Goal: Transaction & Acquisition: Purchase product/service

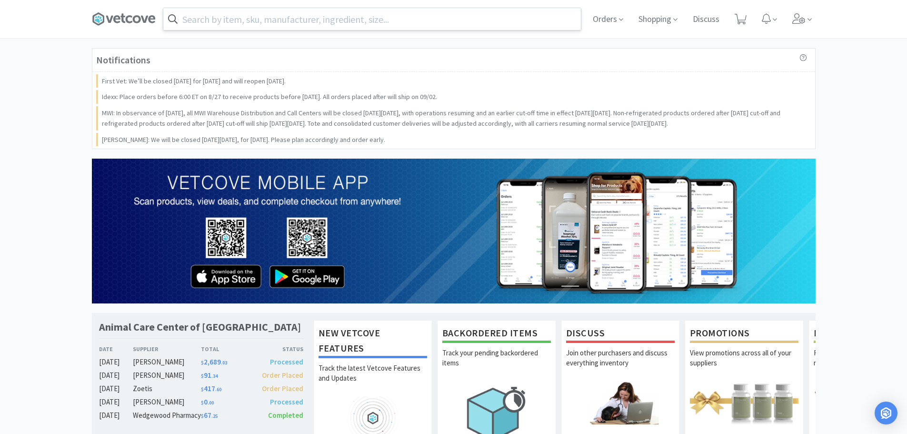
click at [356, 28] on input "text" at bounding box center [372, 19] width 418 height 22
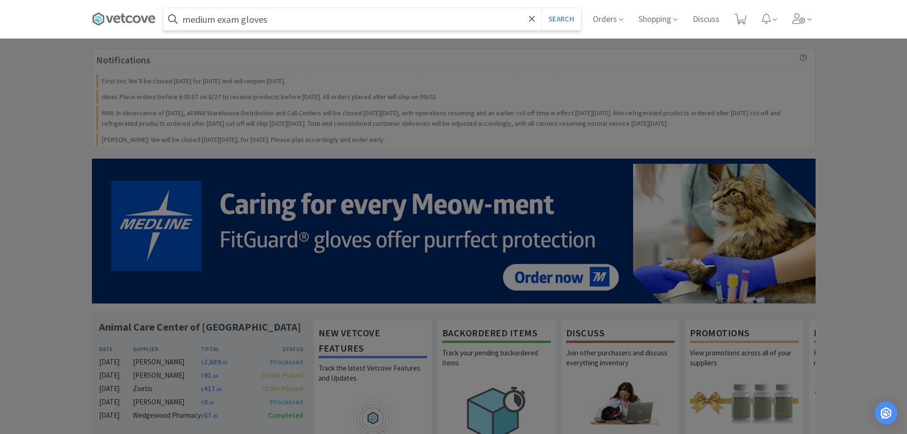
type input "medium exam gloves"
click at [541, 8] on button "Search" at bounding box center [561, 19] width 40 height 22
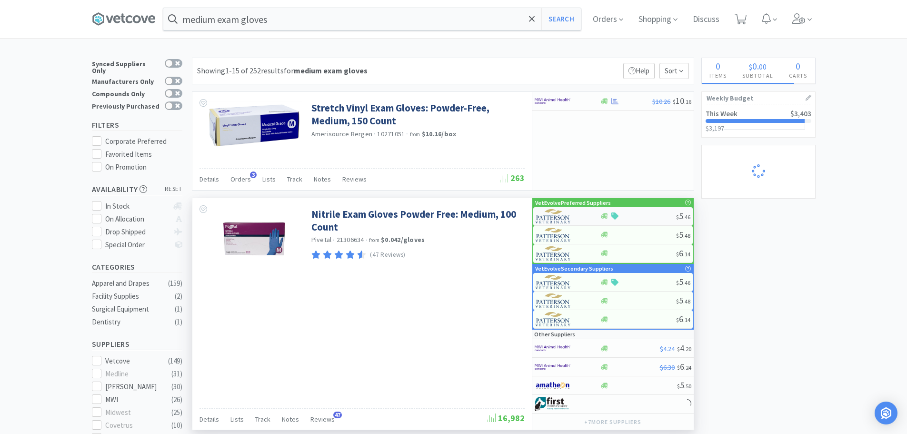
click at [628, 216] on div at bounding box center [638, 215] width 76 height 7
select select "1"
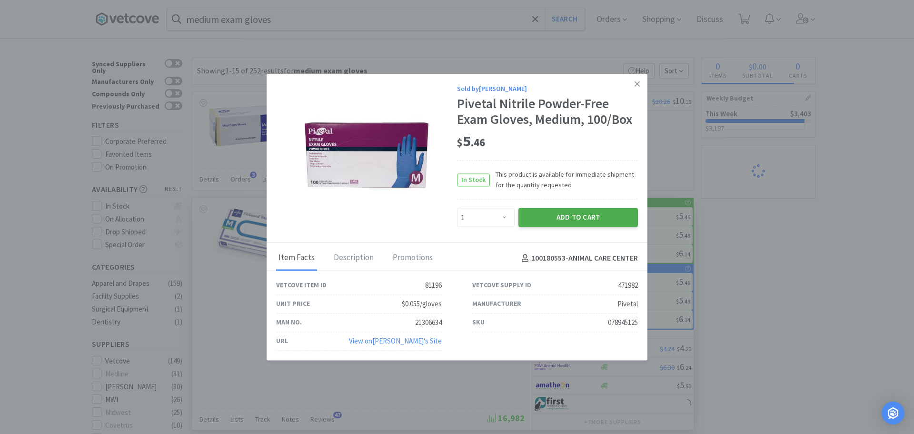
click at [590, 220] on button "Add to Cart" at bounding box center [579, 217] width 120 height 19
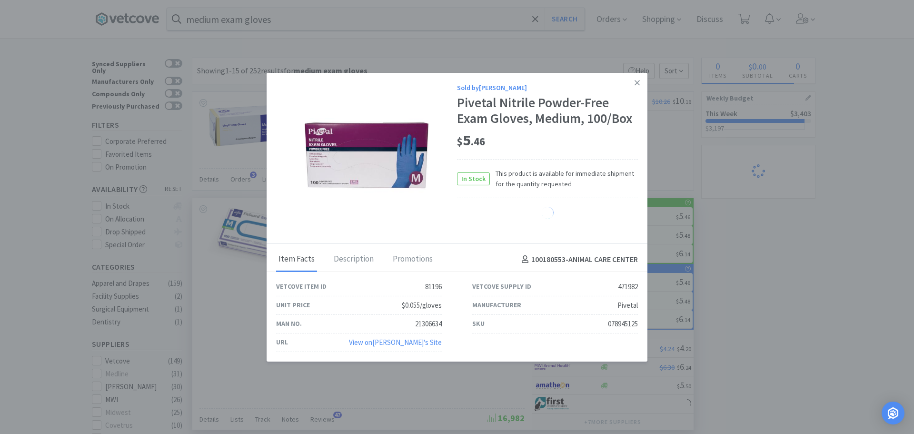
select select "1"
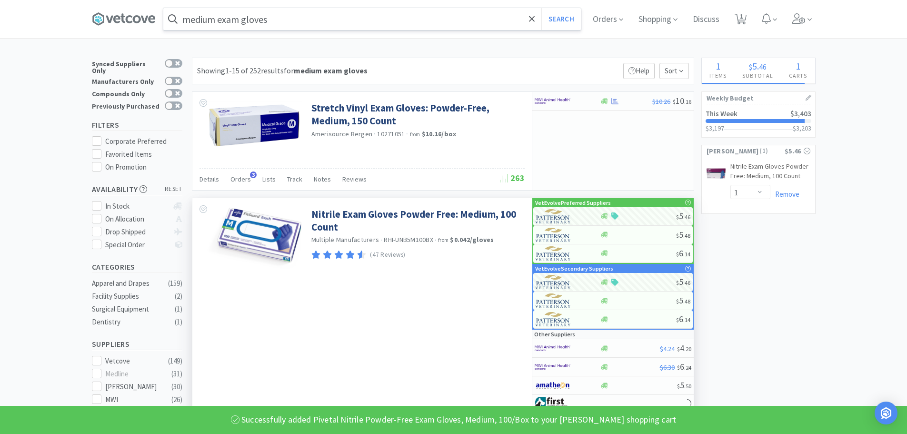
click at [220, 21] on input "medium exam gloves" at bounding box center [372, 19] width 418 height 22
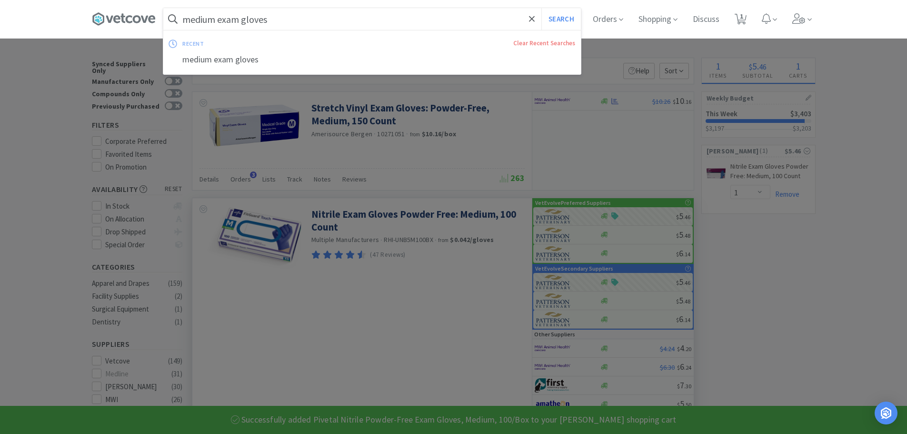
click at [217, 19] on input "medium exam gloves" at bounding box center [372, 19] width 418 height 22
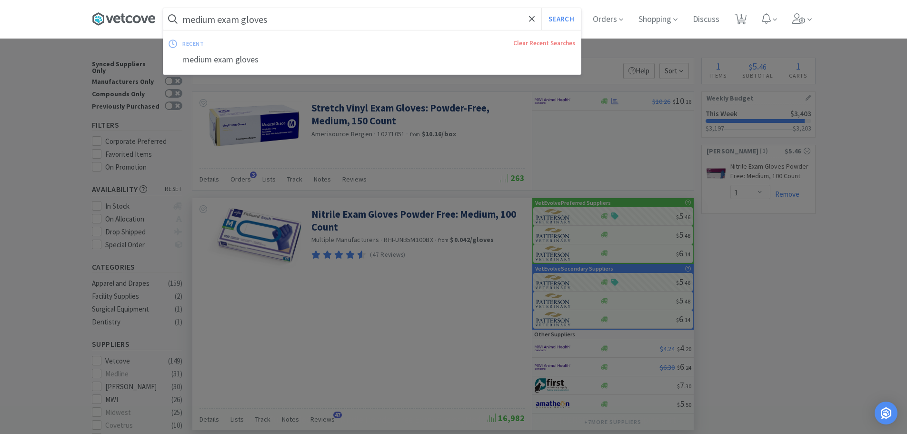
drag, startPoint x: 219, startPoint y: 20, endPoint x: 103, endPoint y: 20, distance: 115.2
click at [103, 20] on div "medium exam gloves Search recent Clear Recent Searches medium exam gloves Order…" at bounding box center [454, 19] width 724 height 38
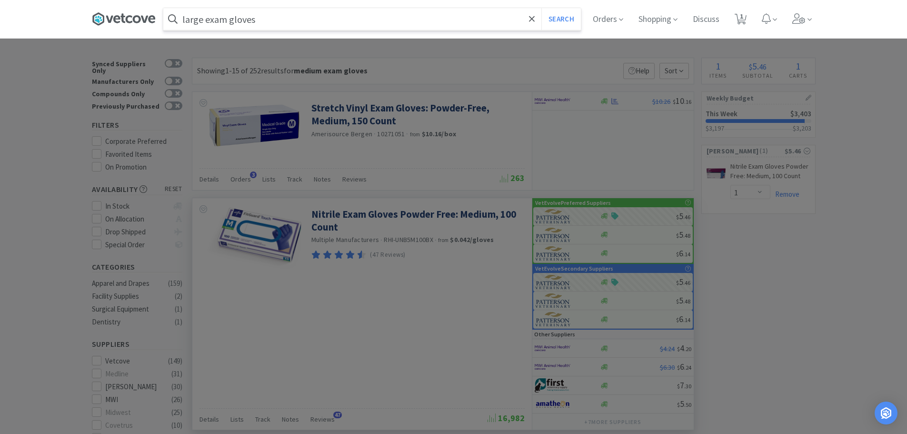
type input "large exam gloves"
click at [541, 8] on button "Search" at bounding box center [561, 19] width 40 height 22
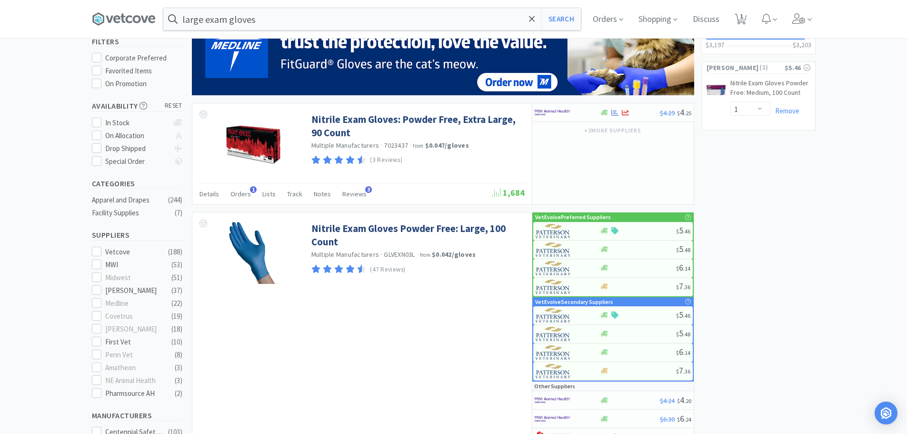
scroll to position [95, 0]
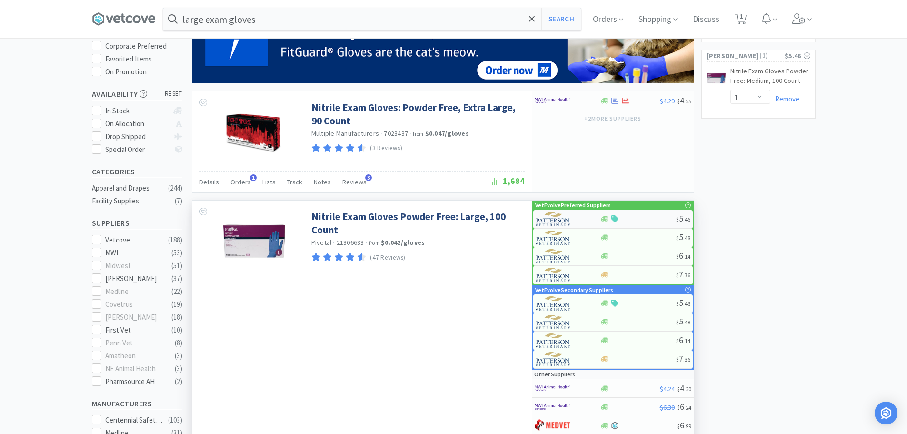
click at [644, 217] on div at bounding box center [638, 218] width 76 height 7
select select "1"
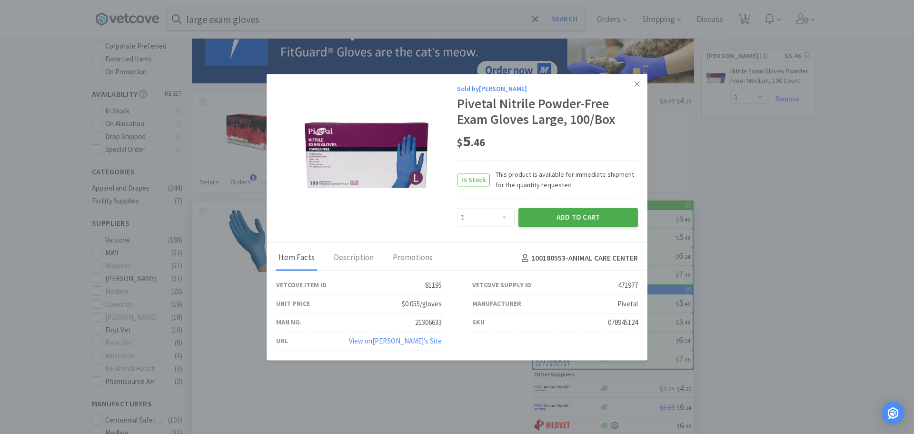
click at [570, 216] on button "Add to Cart" at bounding box center [579, 217] width 120 height 19
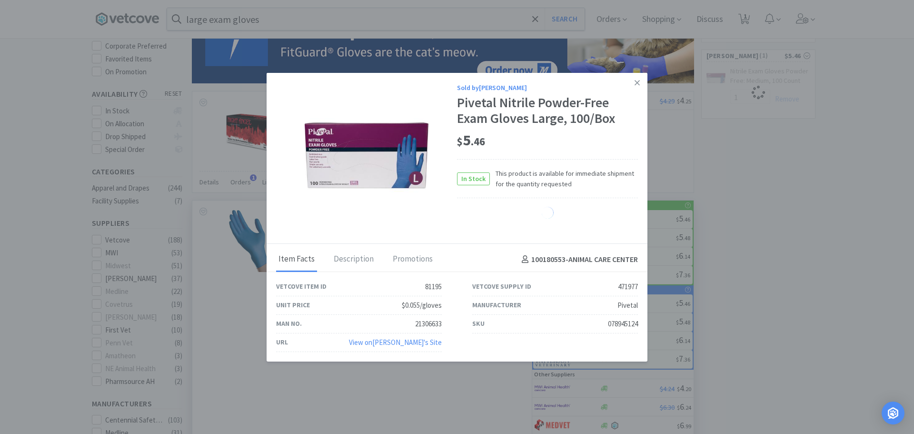
select select "1"
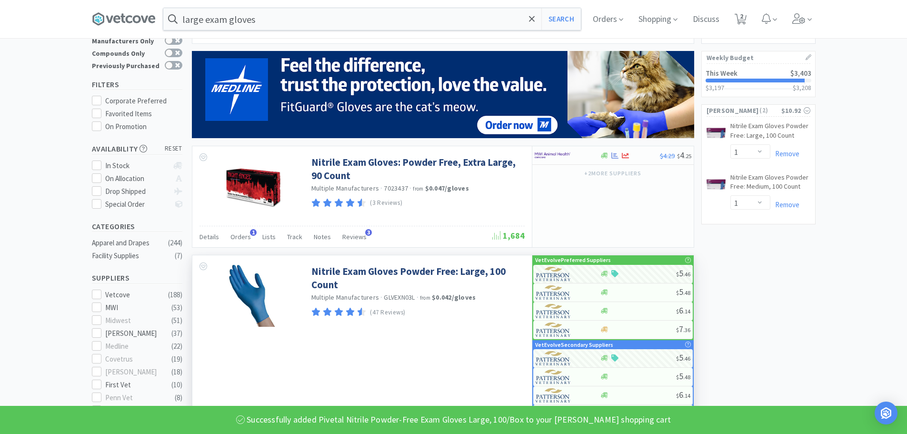
scroll to position [0, 0]
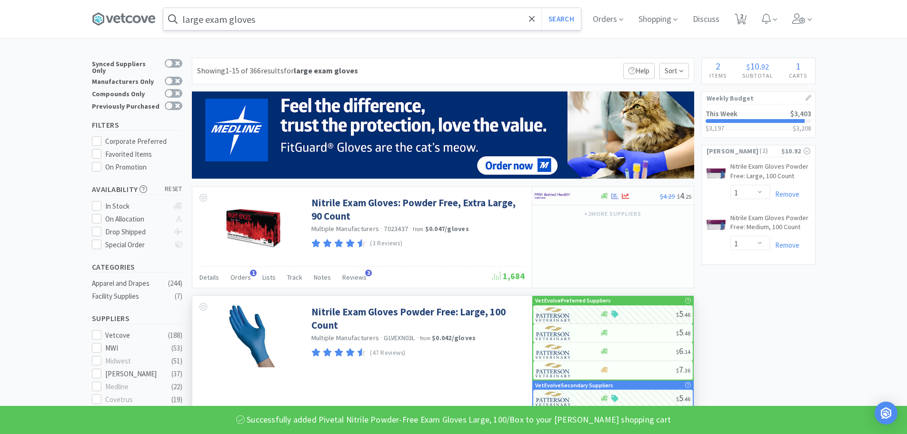
click at [282, 22] on input "large exam gloves" at bounding box center [372, 19] width 418 height 22
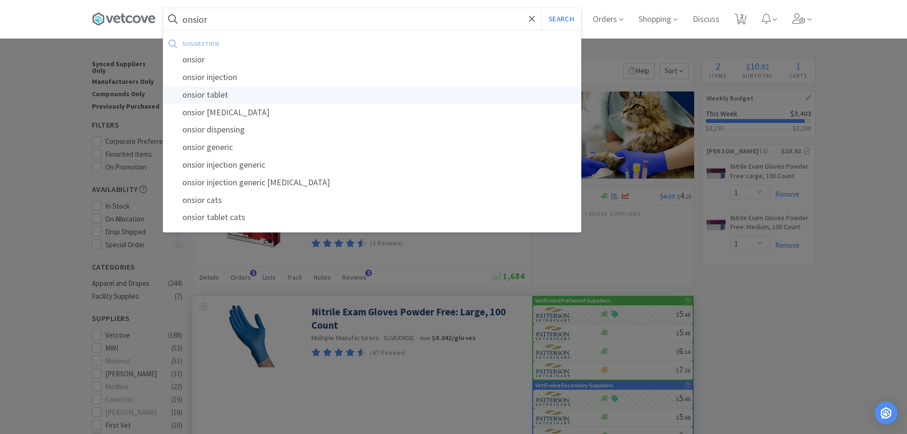
click at [209, 90] on div "onsior tablet" at bounding box center [372, 95] width 418 height 18
type input "onsior tablet"
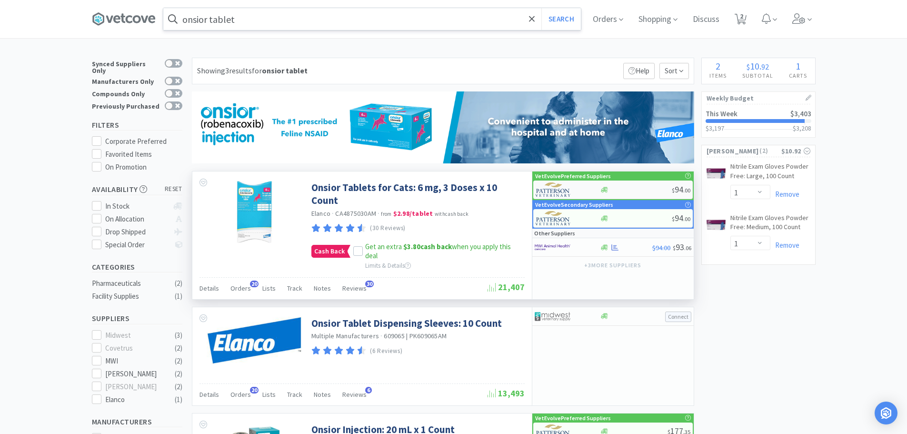
click at [637, 185] on div "$ 94 . 00" at bounding box center [613, 189] width 160 height 19
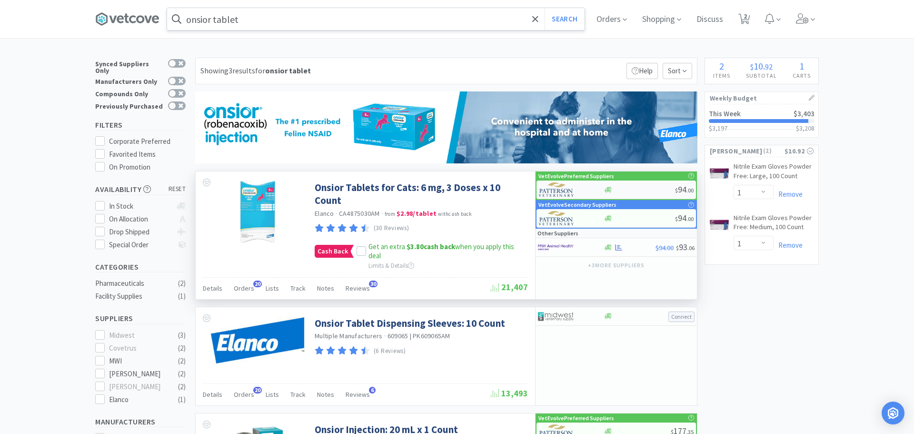
select select "1"
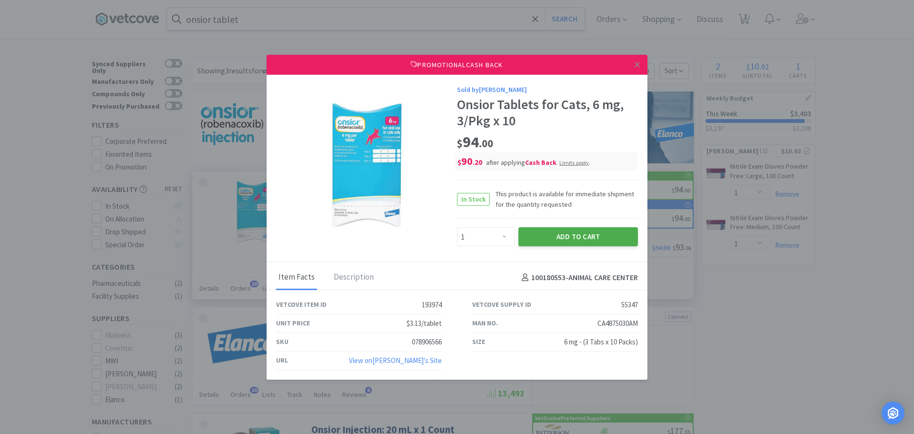
click at [548, 235] on button "Add to Cart" at bounding box center [579, 236] width 120 height 19
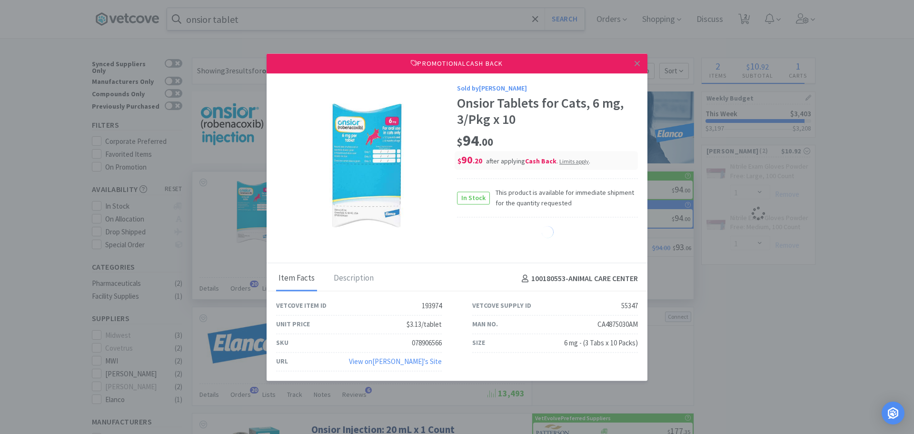
select select "1"
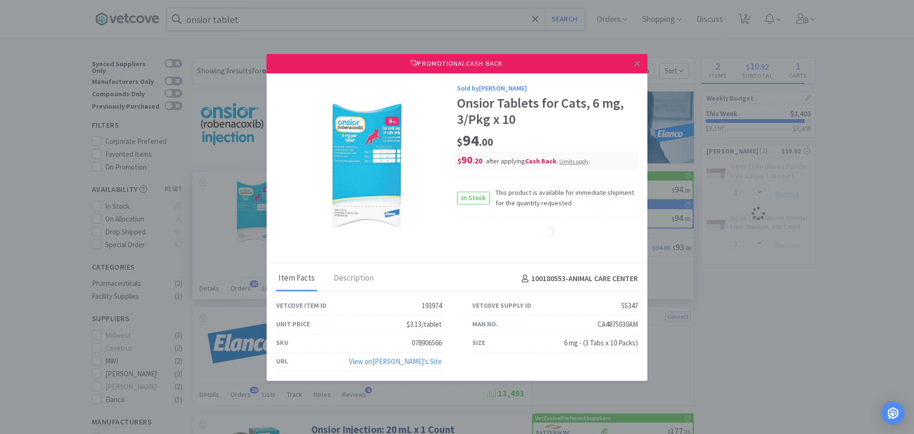
select select "1"
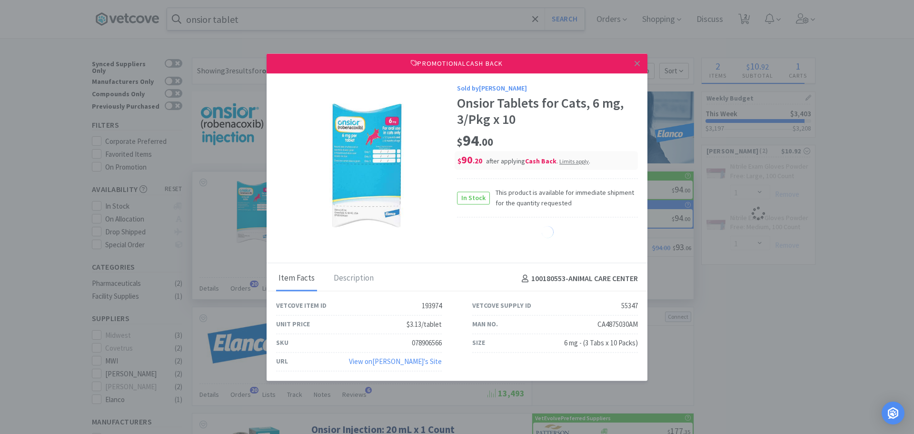
select select "1"
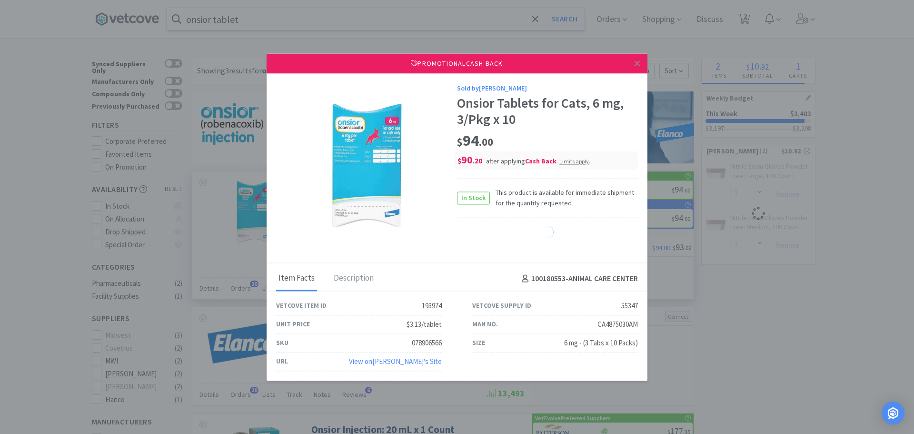
select select "1"
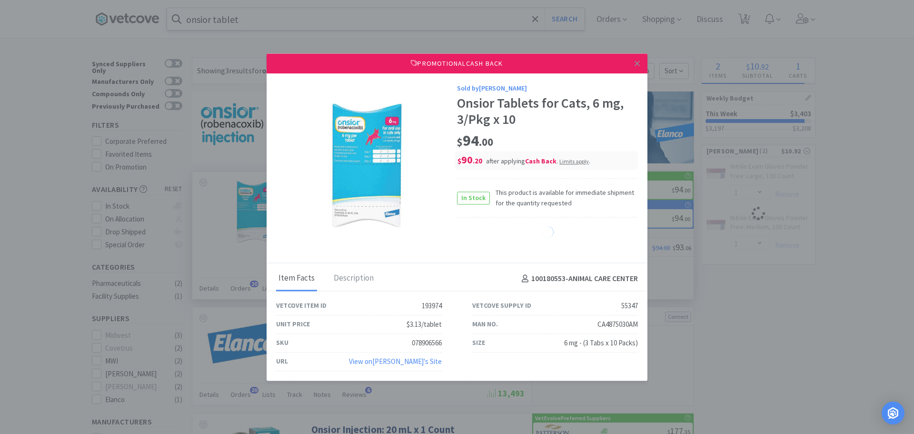
select select "1"
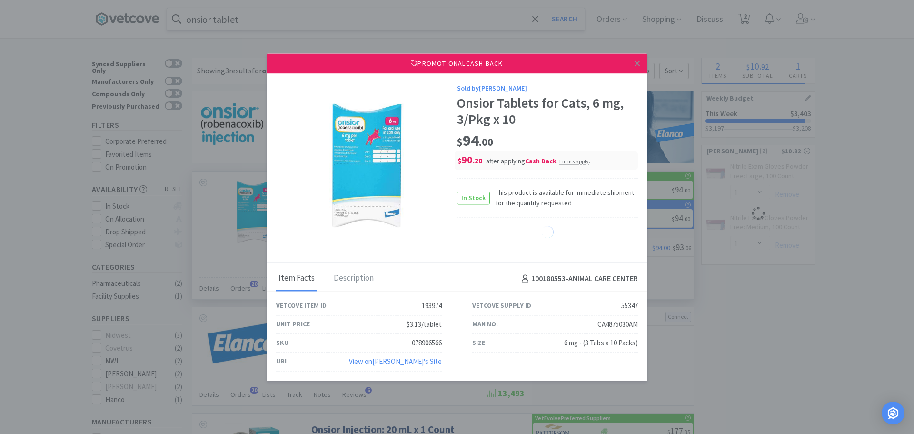
select select "1"
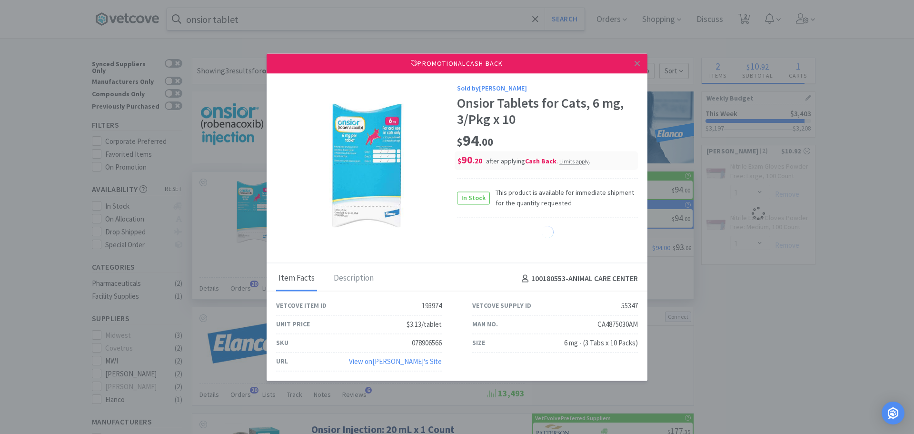
select select "1"
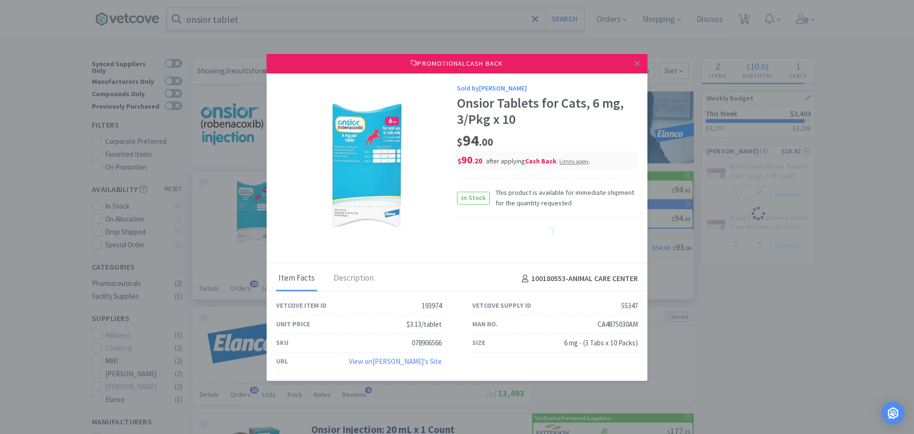
select select "1"
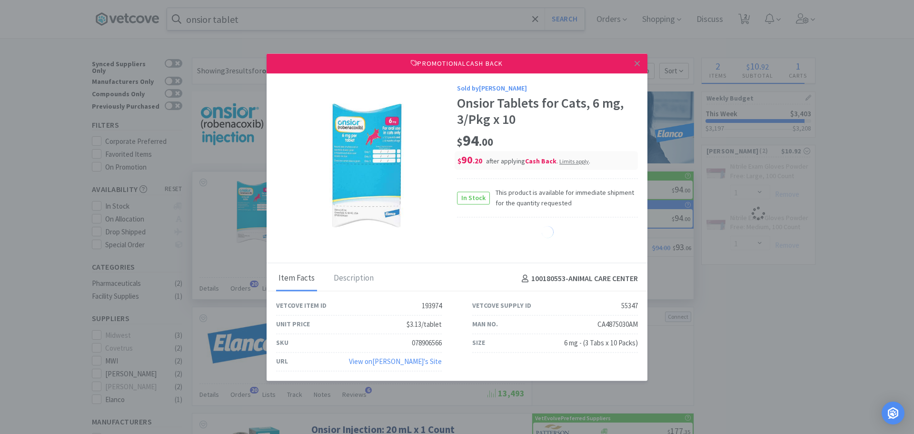
select select "1"
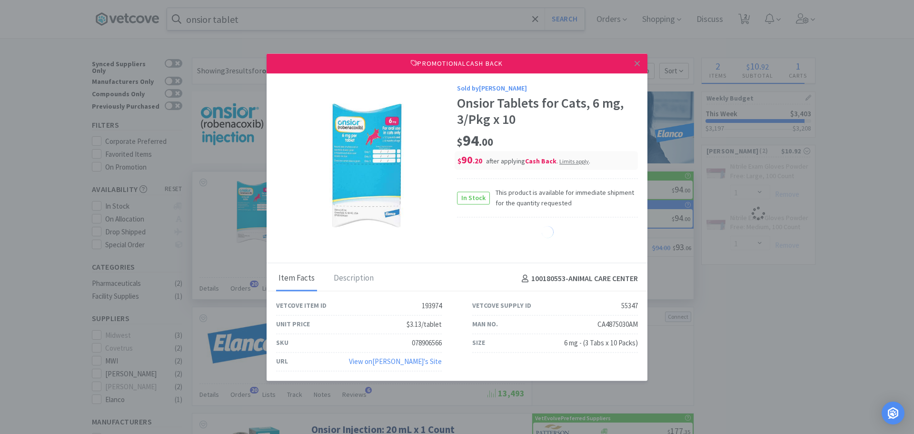
select select "1"
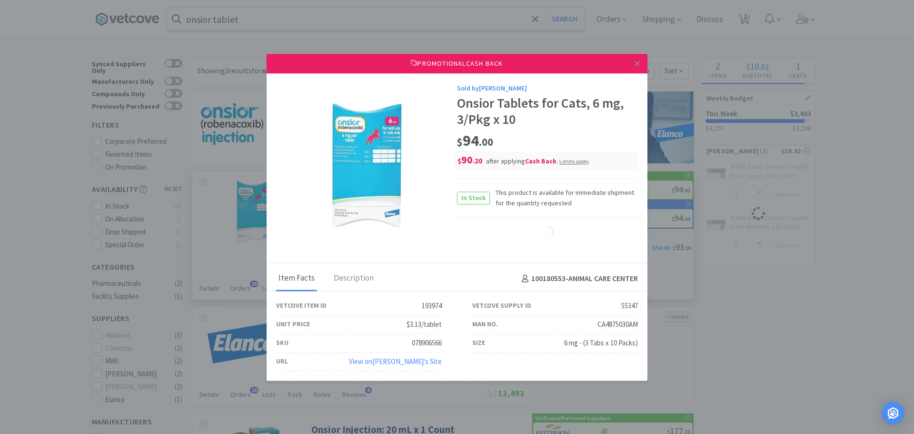
select select "1"
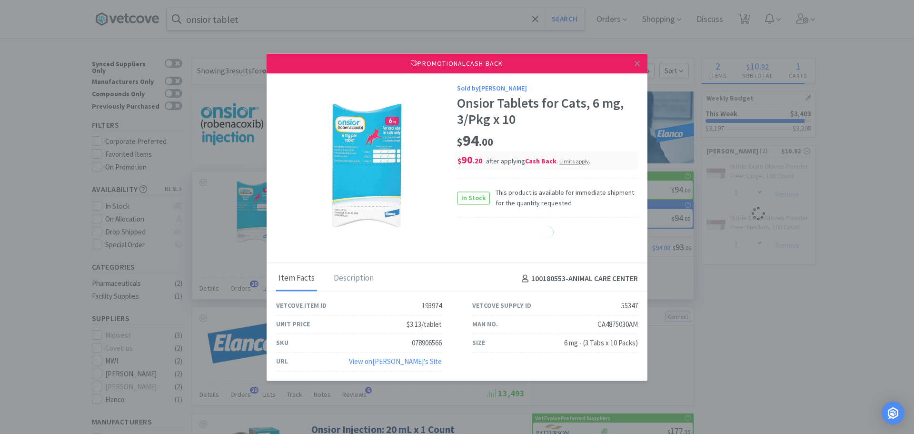
select select "1"
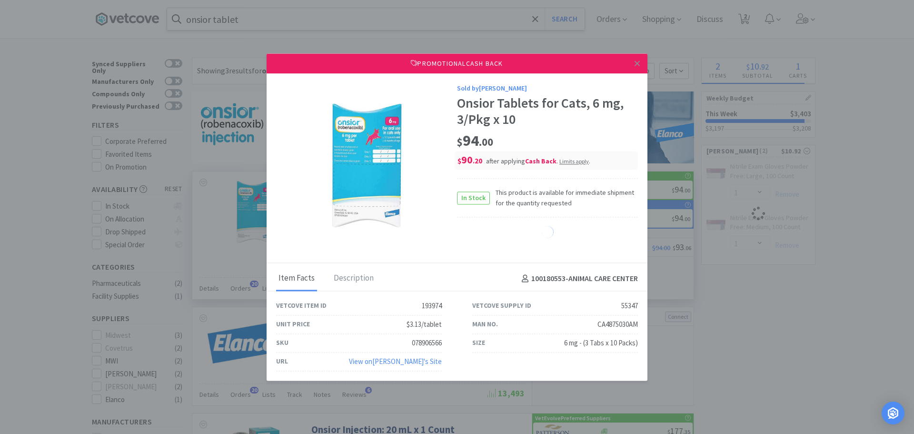
select select "1"
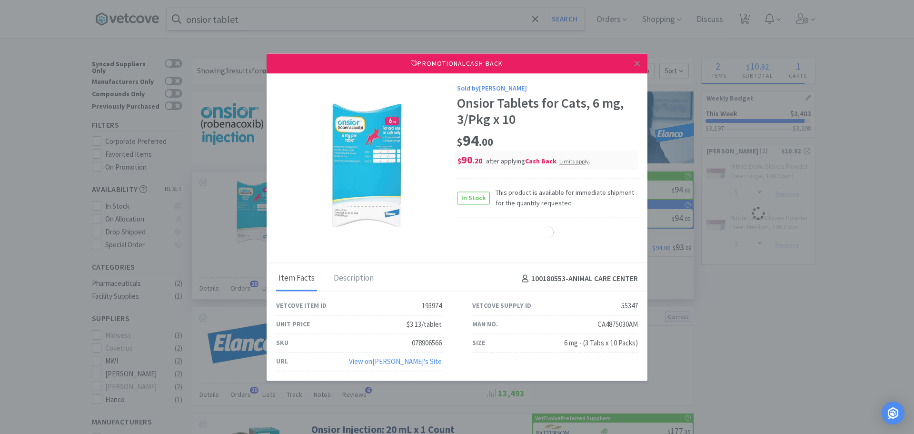
select select "1"
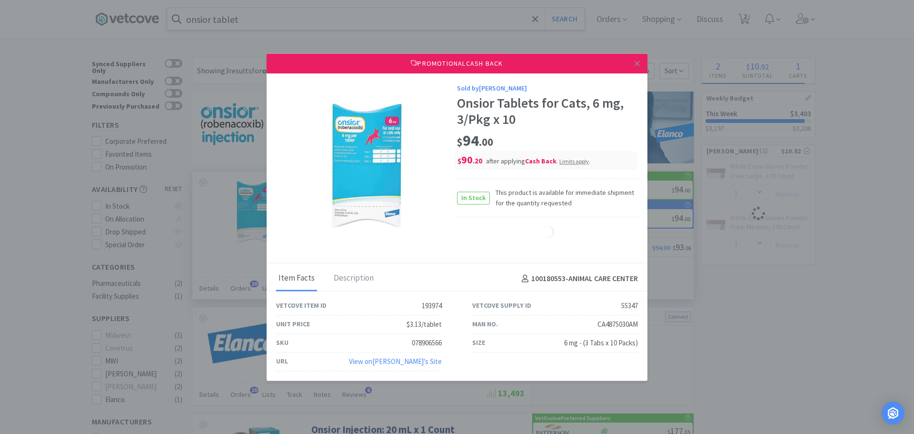
select select "1"
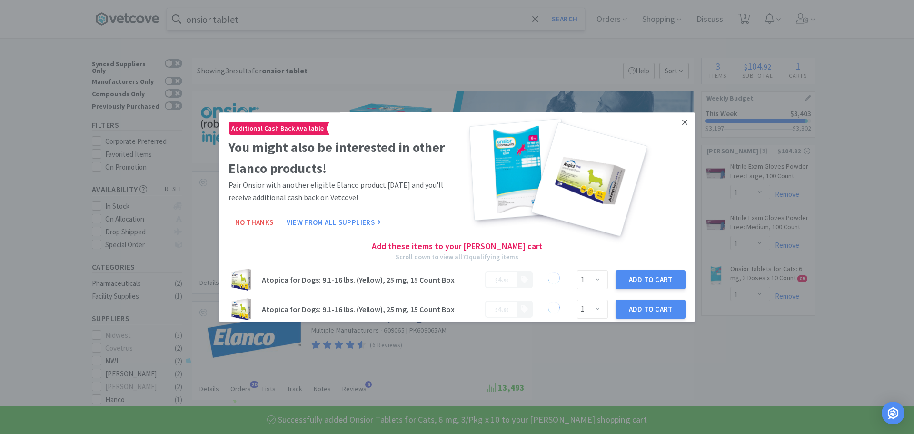
click at [682, 120] on icon at bounding box center [684, 122] width 5 height 5
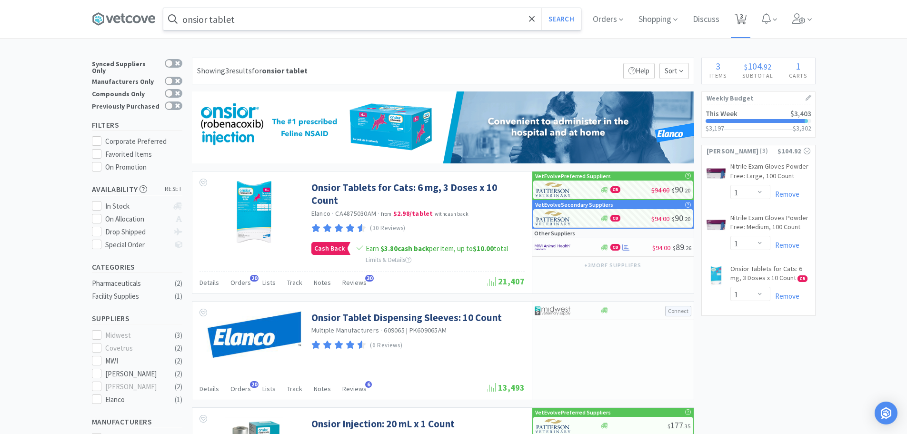
click at [740, 21] on icon at bounding box center [741, 19] width 12 height 10
select select "1"
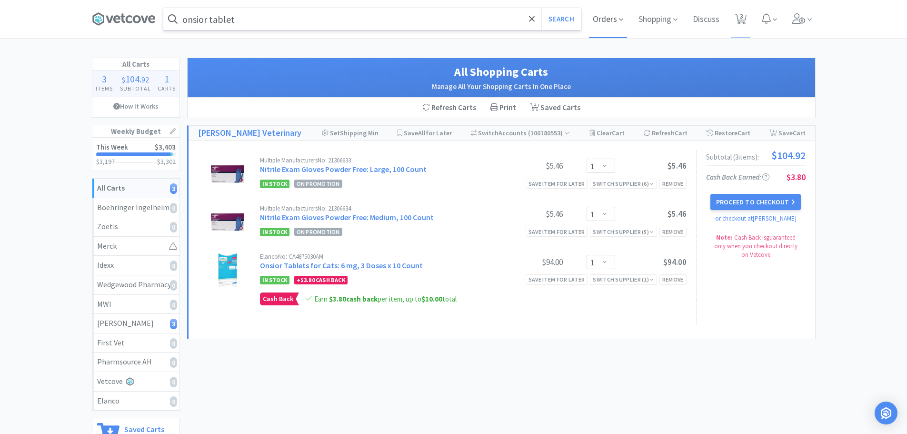
click at [609, 13] on span "Orders" at bounding box center [608, 19] width 38 height 38
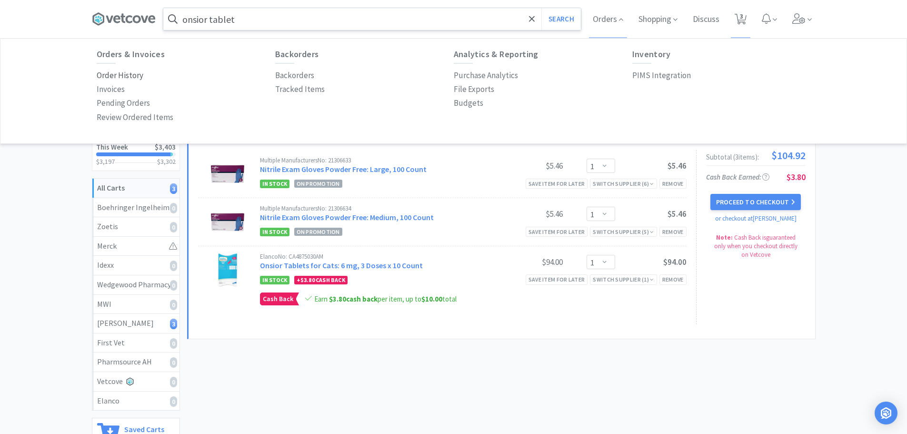
click at [141, 73] on p "Order History" at bounding box center [120, 75] width 47 height 13
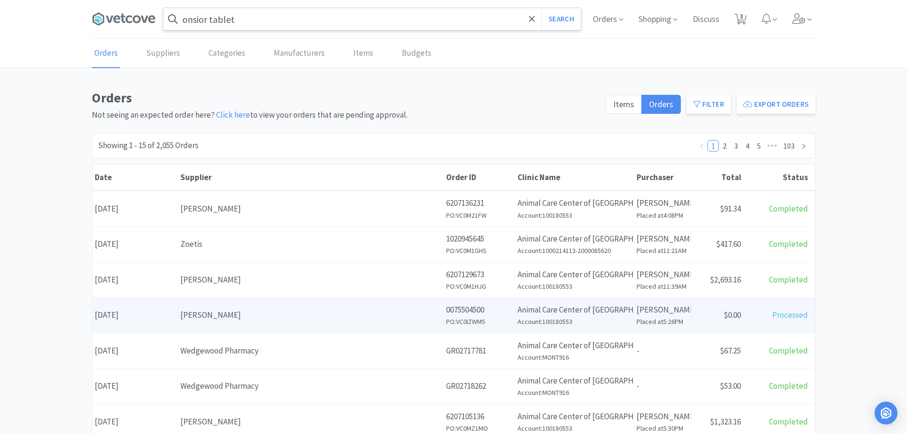
click at [257, 314] on div "[PERSON_NAME]" at bounding box center [310, 315] width 260 height 13
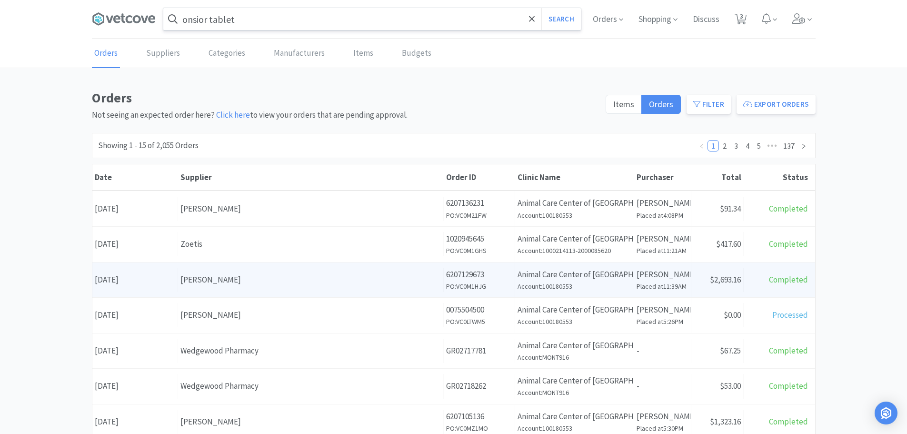
click at [224, 278] on div "[PERSON_NAME]" at bounding box center [310, 279] width 260 height 13
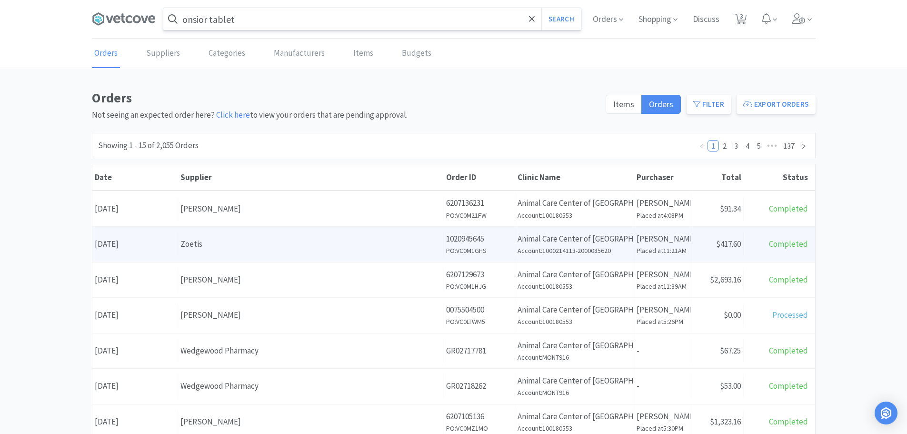
click at [233, 250] on div "Zoetis" at bounding box center [310, 244] width 260 height 13
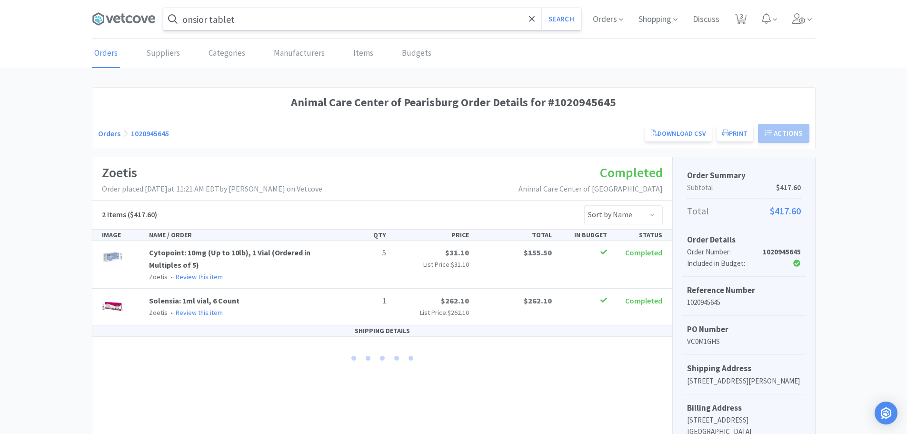
click at [23, 156] on div "Animal Care Center of Pearisburg Order Details for #1020945645 Orders 102094564…" at bounding box center [453, 360] width 907 height 547
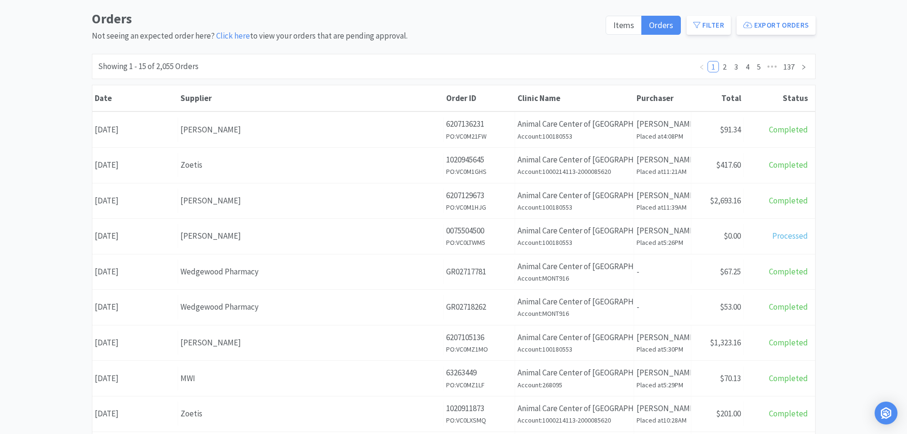
scroll to position [95, 0]
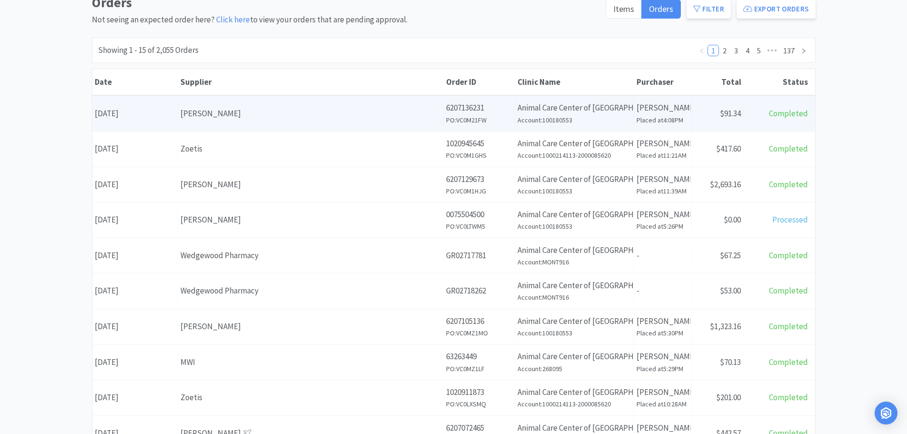
click at [219, 123] on div "Supplier [PERSON_NAME]" at bounding box center [311, 113] width 266 height 24
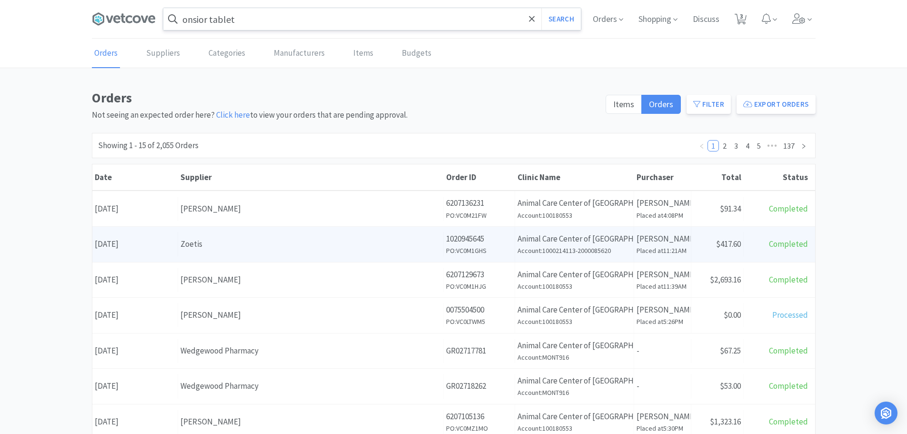
click at [243, 254] on div "Supplier Zoetis" at bounding box center [311, 244] width 266 height 24
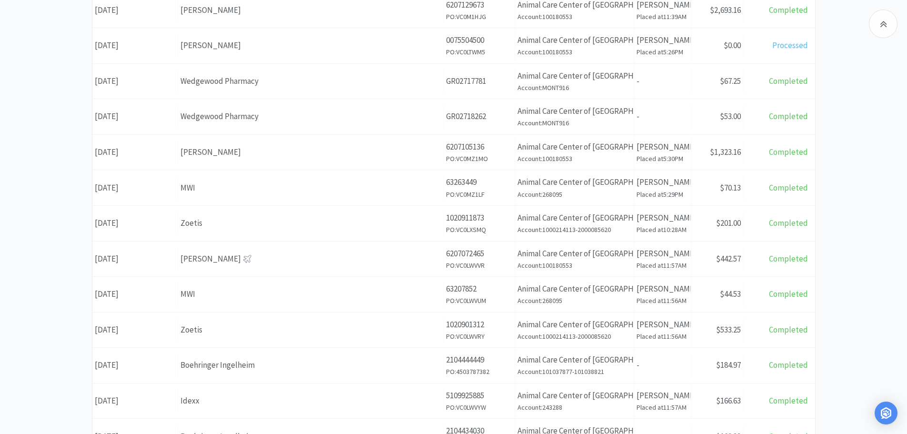
scroll to position [286, 0]
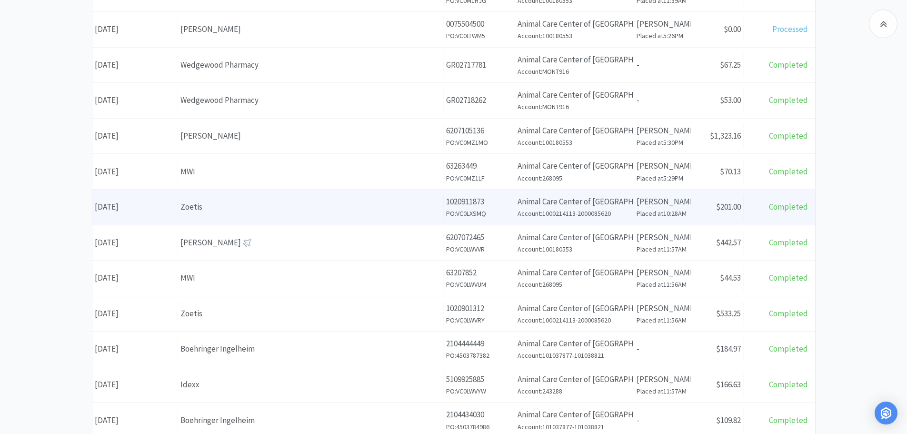
click at [313, 213] on div "Zoetis" at bounding box center [310, 206] width 260 height 13
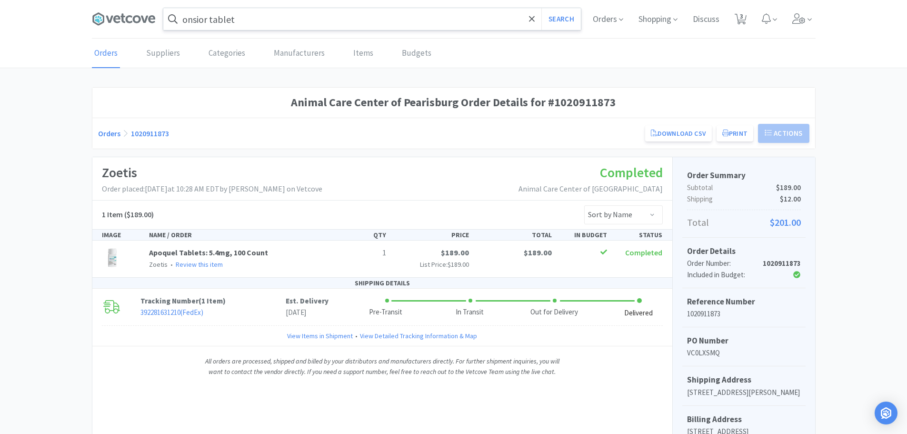
click at [110, 49] on link "Orders" at bounding box center [106, 53] width 28 height 29
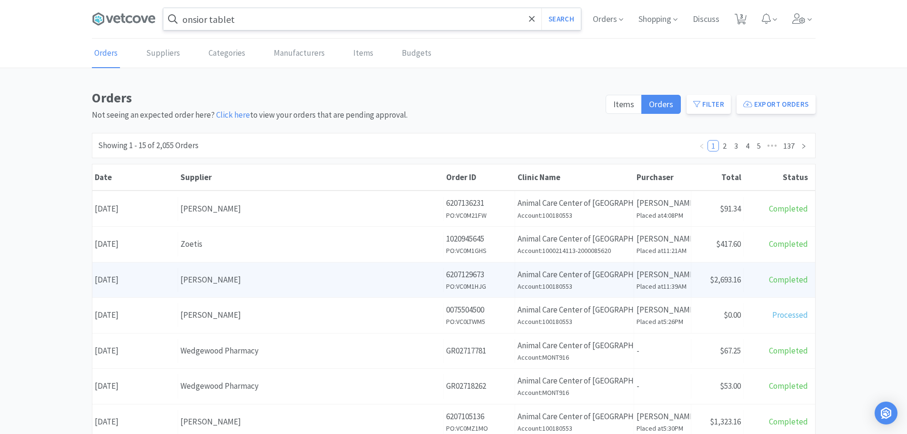
click at [225, 280] on div "[PERSON_NAME]" at bounding box center [310, 279] width 260 height 13
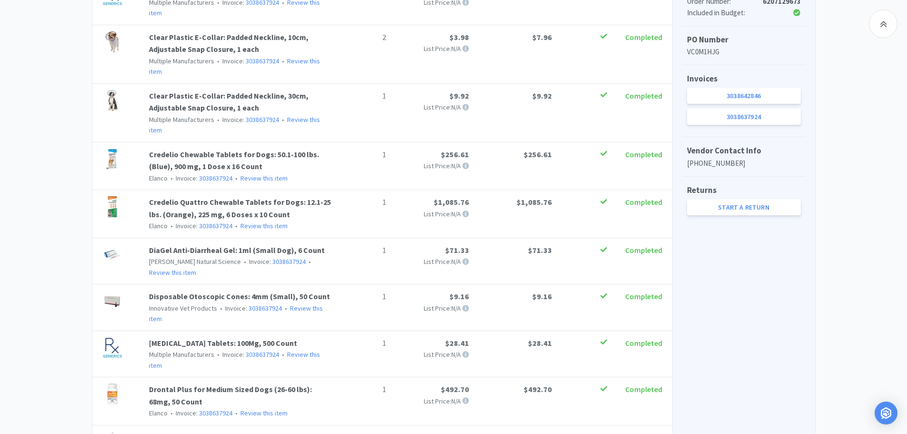
scroll to position [286, 0]
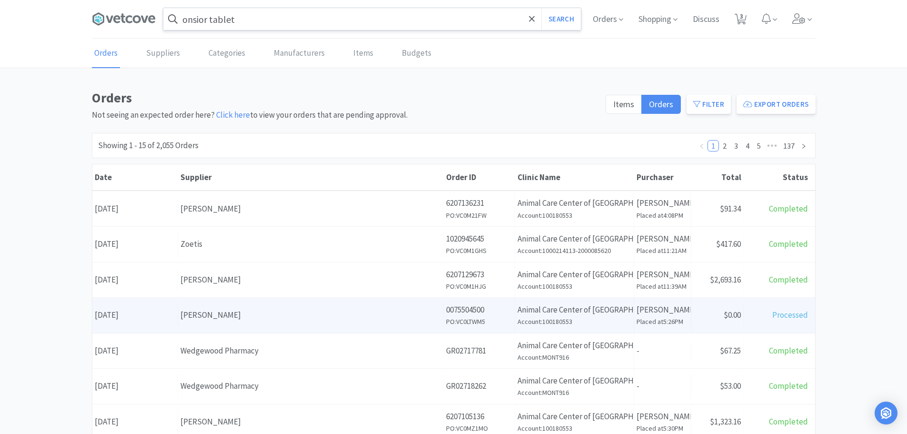
click at [240, 310] on div "[PERSON_NAME]" at bounding box center [310, 315] width 260 height 13
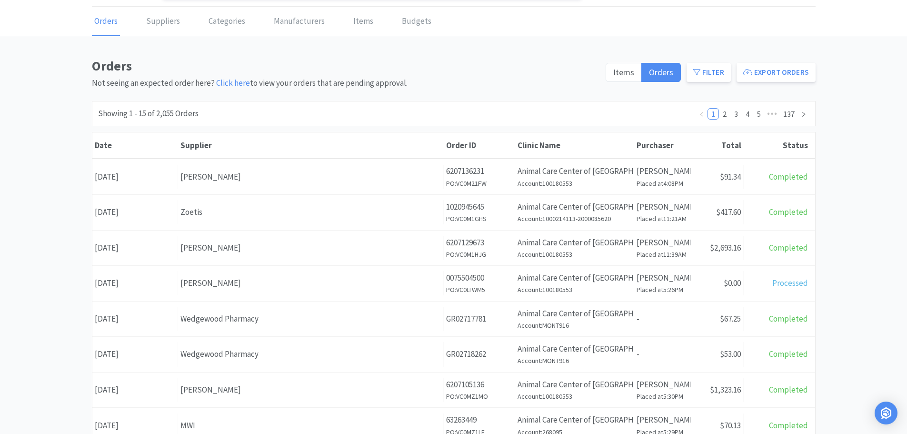
scroll to position [95, 0]
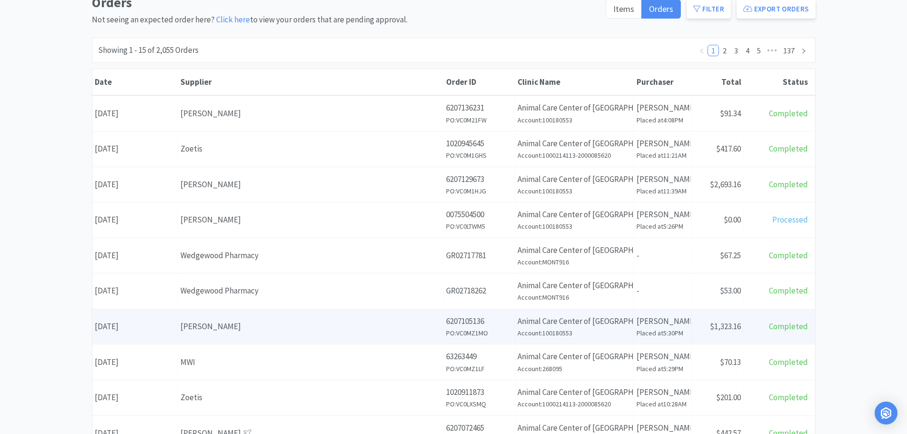
click at [276, 333] on div "Supplier [PERSON_NAME]" at bounding box center [311, 326] width 266 height 24
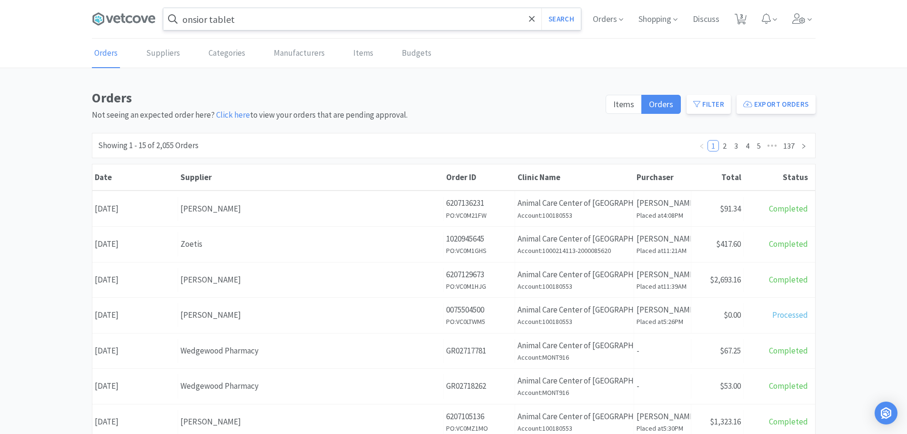
scroll to position [95, 0]
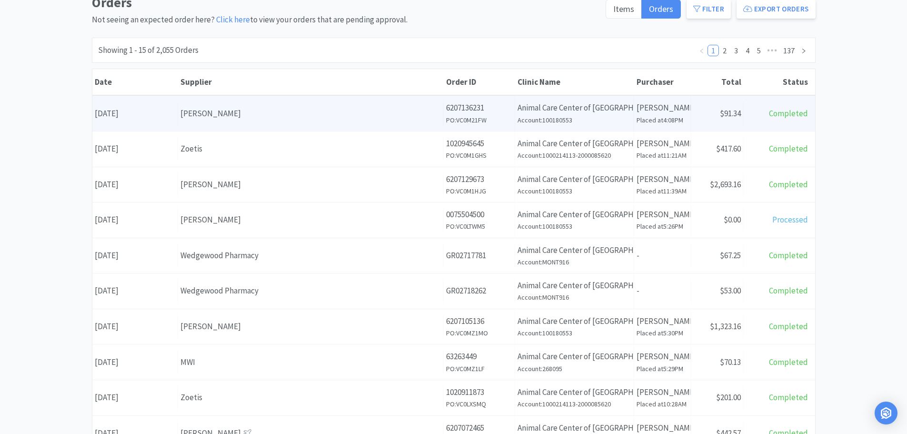
click at [273, 111] on div "[PERSON_NAME]" at bounding box center [310, 113] width 260 height 13
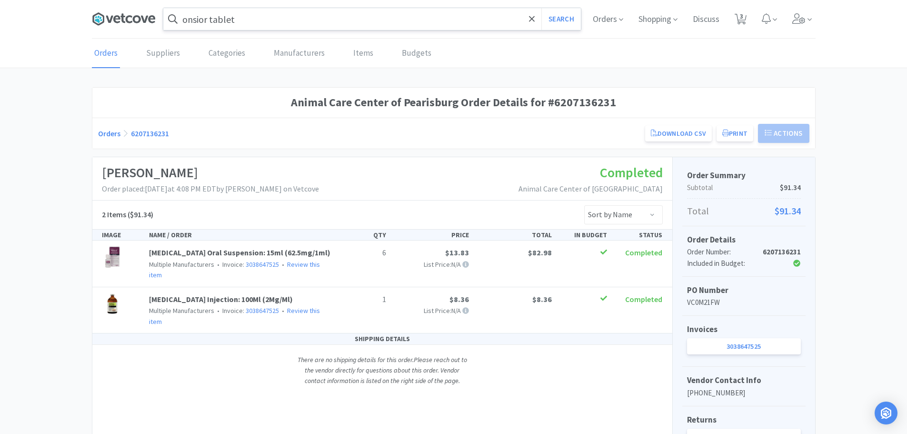
click at [141, 23] on icon at bounding box center [124, 19] width 64 height 14
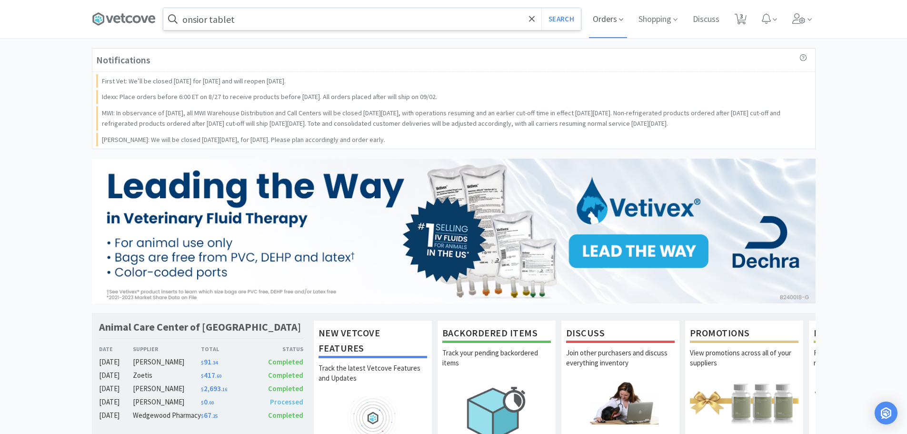
click at [608, 28] on span "Orders" at bounding box center [608, 19] width 38 height 38
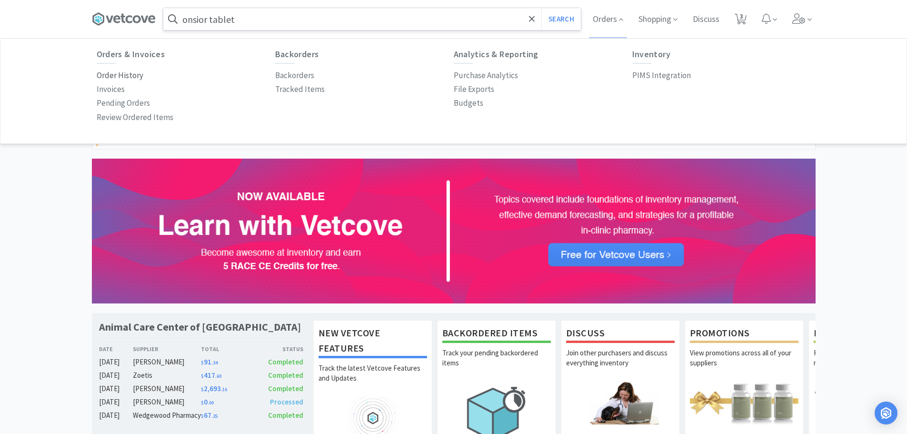
click at [121, 74] on p "Order History" at bounding box center [120, 75] width 47 height 13
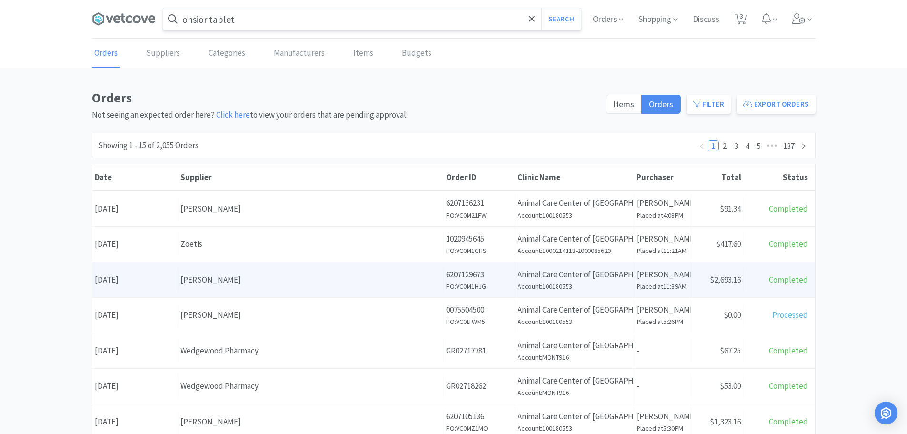
click at [248, 280] on div "[PERSON_NAME]" at bounding box center [310, 279] width 260 height 13
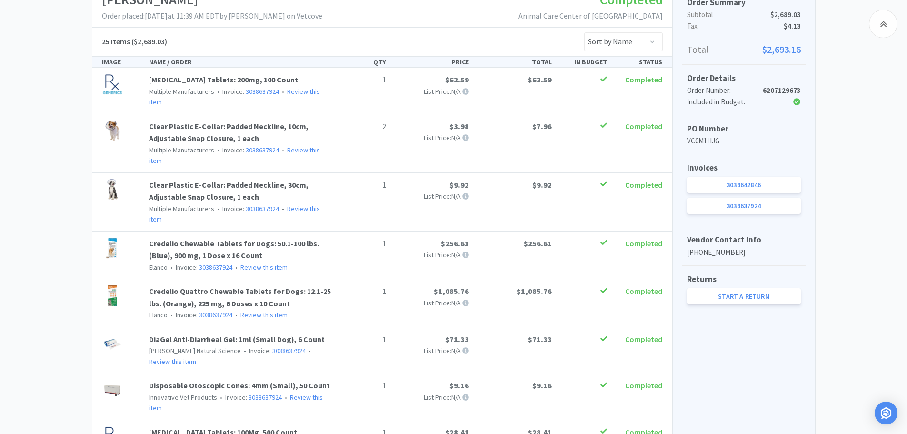
scroll to position [138, 0]
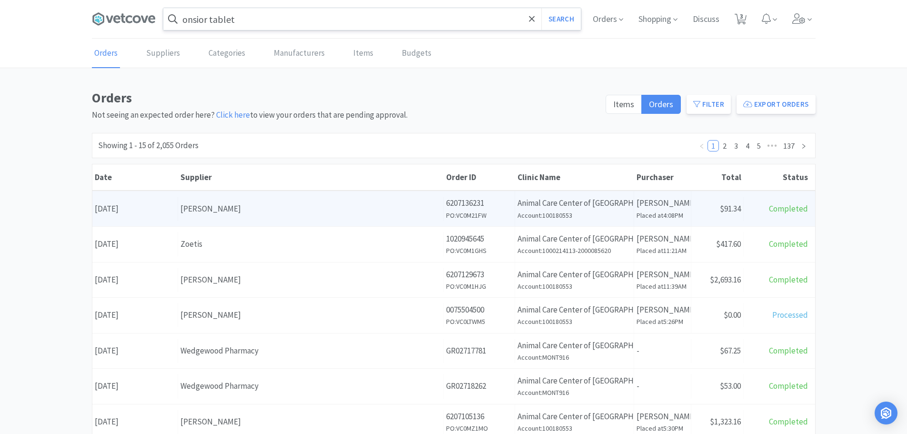
click at [222, 215] on div "[PERSON_NAME]" at bounding box center [310, 208] width 260 height 13
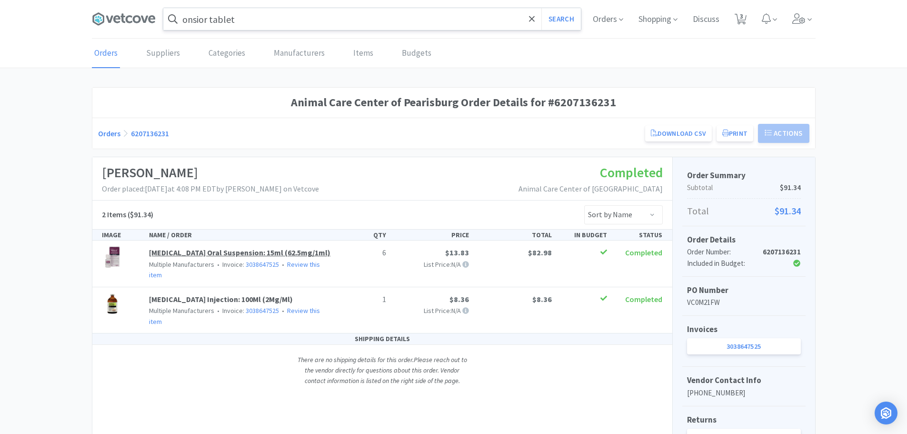
click at [191, 257] on div "[MEDICAL_DATA] Oral Suspension: 15ml (62.5mg/1ml) Multiple Manufacturers • Invo…" at bounding box center [240, 263] width 190 height 33
click at [188, 256] on link "[MEDICAL_DATA] Oral Suspension: 15ml (62.5mg/1ml)" at bounding box center [239, 253] width 181 height 10
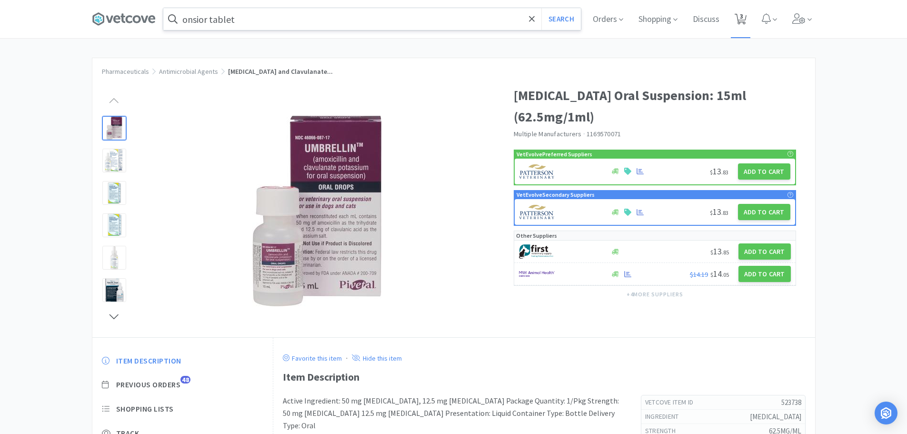
click at [738, 17] on span "3" at bounding box center [741, 19] width 20 height 38
select select "1"
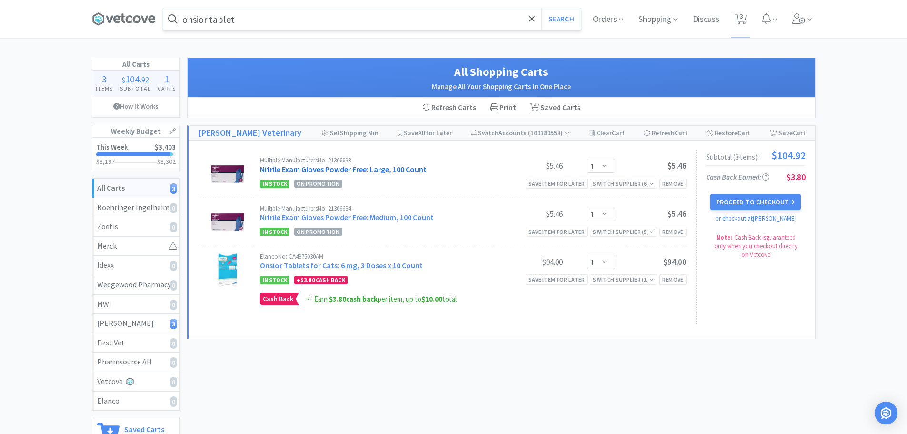
click at [401, 171] on link "Nitrile Exam Gloves Powder Free: Large, 100 Count" at bounding box center [343, 169] width 167 height 10
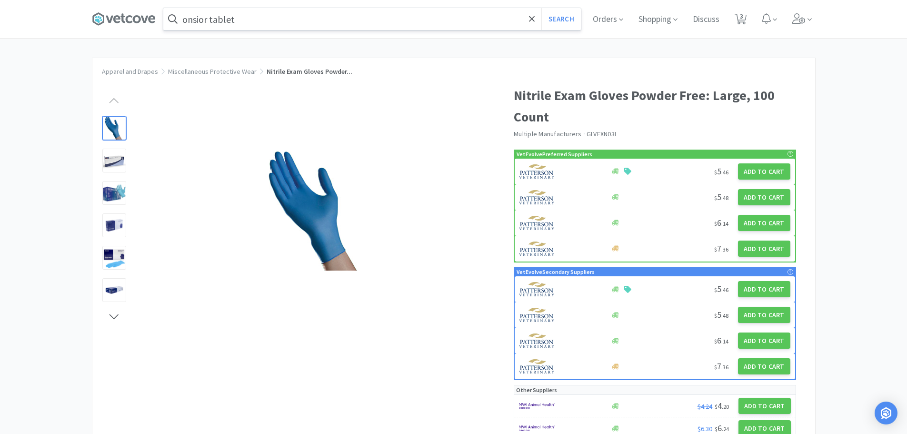
select select "1"
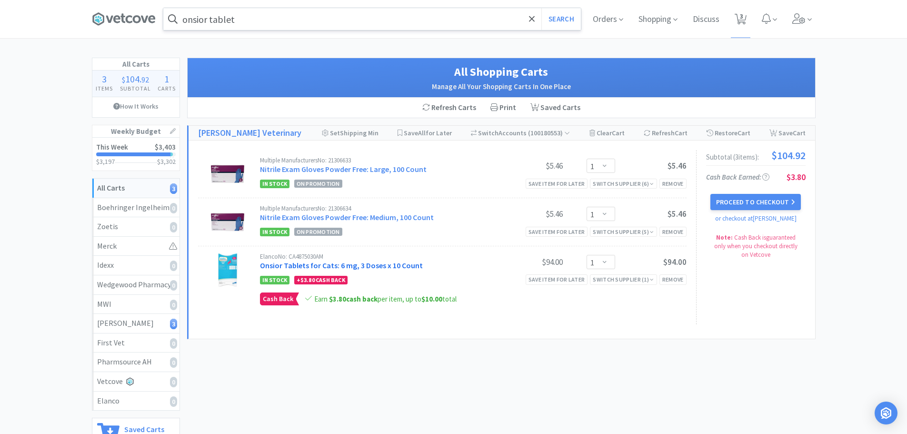
click at [365, 263] on link "Onsior Tablets for Cats: 6 mg, 3 Doses x 10 Count" at bounding box center [341, 265] width 163 height 10
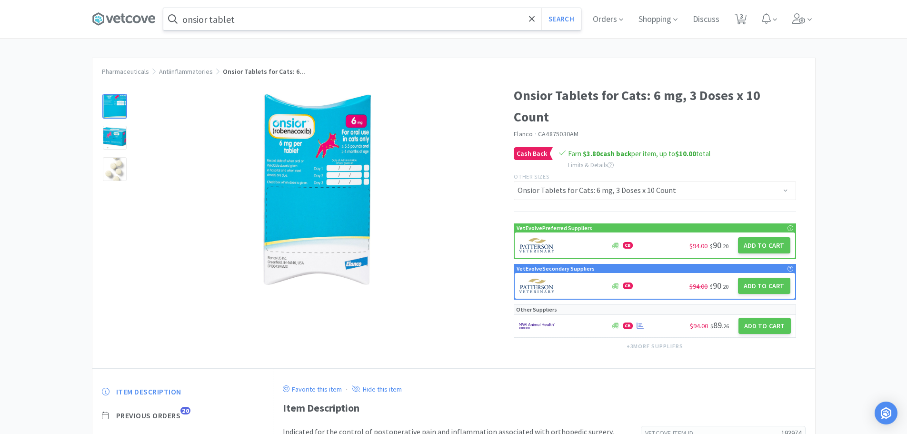
select select "1"
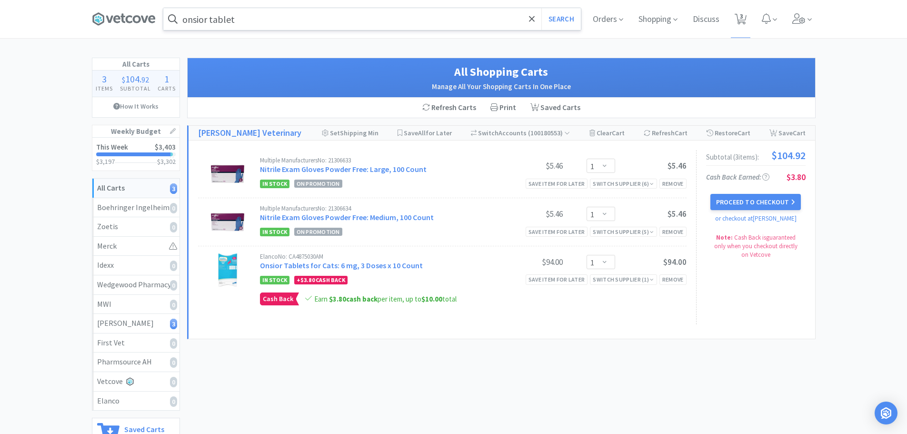
click at [38, 101] on div "All Carts 3 Items $ 104 . 92 Subtotal 1 Carts How It Works Weekly Budget This W…" at bounding box center [453, 276] width 907 height 436
click at [614, 17] on span "Orders" at bounding box center [608, 19] width 38 height 38
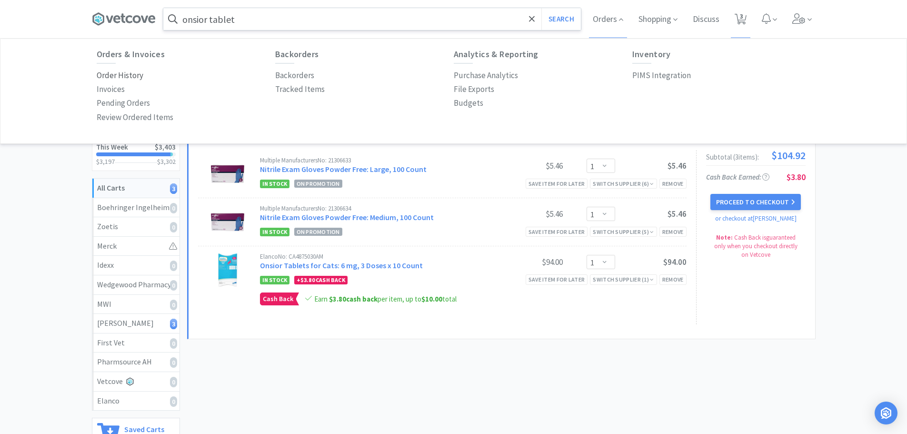
click at [116, 78] on p "Order History" at bounding box center [120, 75] width 47 height 13
